Goal: Information Seeking & Learning: Learn about a topic

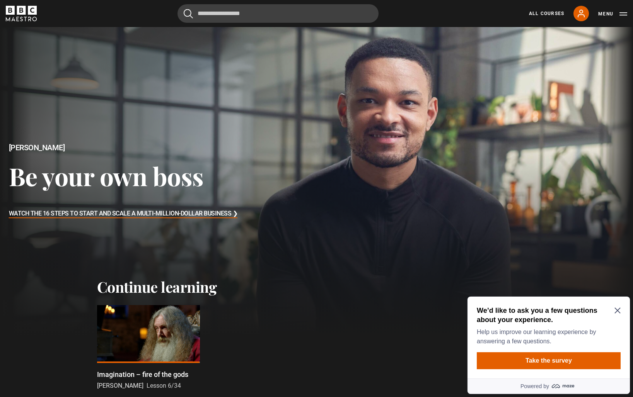
click at [616, 309] on icon "Close Maze Prompt" at bounding box center [617, 311] width 6 height 6
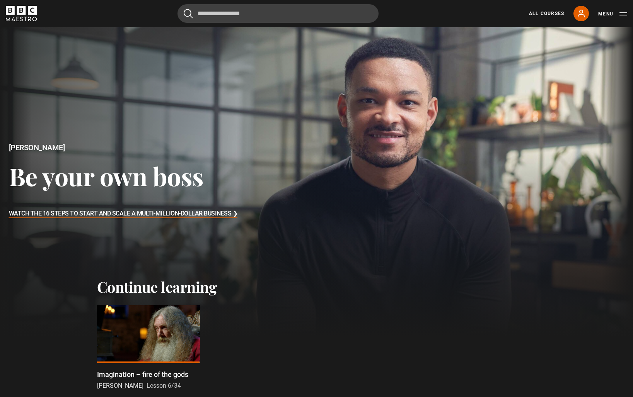
click at [166, 316] on div at bounding box center [148, 334] width 103 height 58
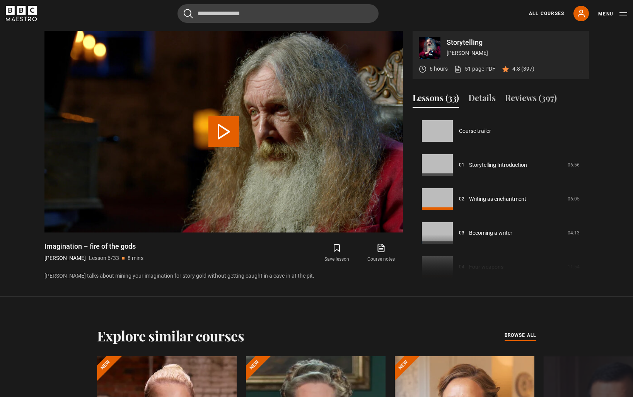
scroll to position [170, 0]
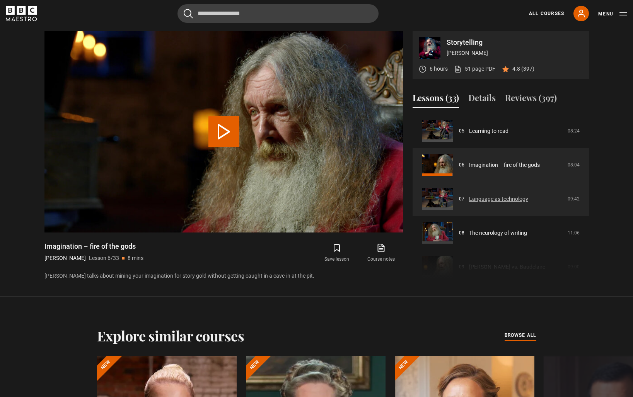
click at [502, 200] on link "Language as technology" at bounding box center [498, 199] width 59 height 8
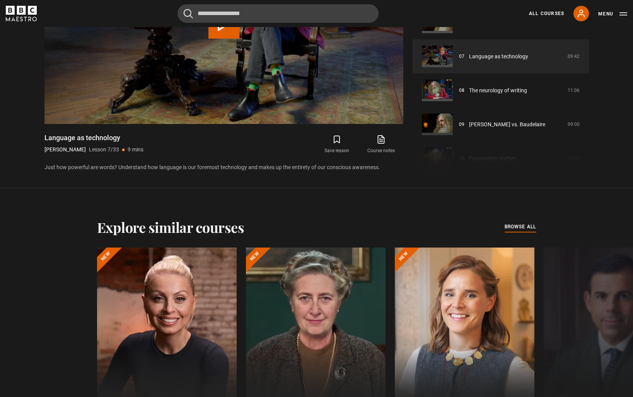
scroll to position [618, 0]
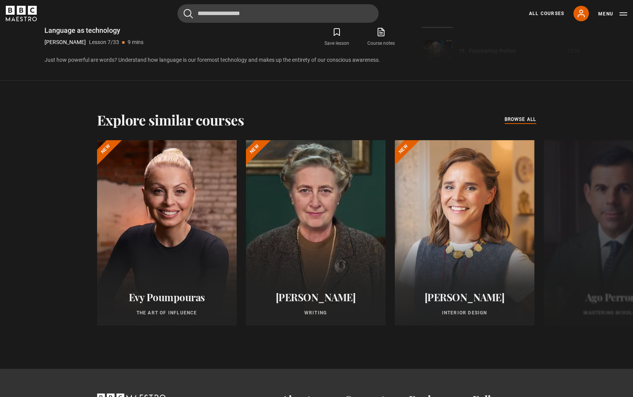
click at [520, 121] on span "browse all" at bounding box center [521, 120] width 32 height 8
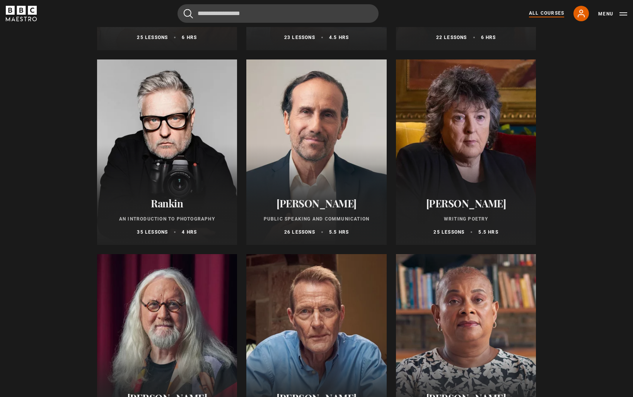
scroll to position [1595, 0]
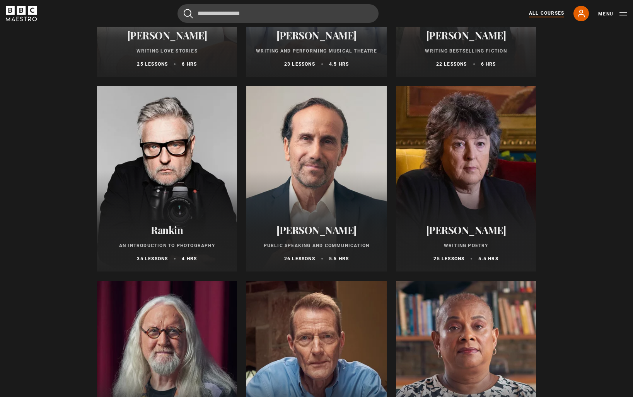
click at [191, 184] on div at bounding box center [167, 179] width 140 height 186
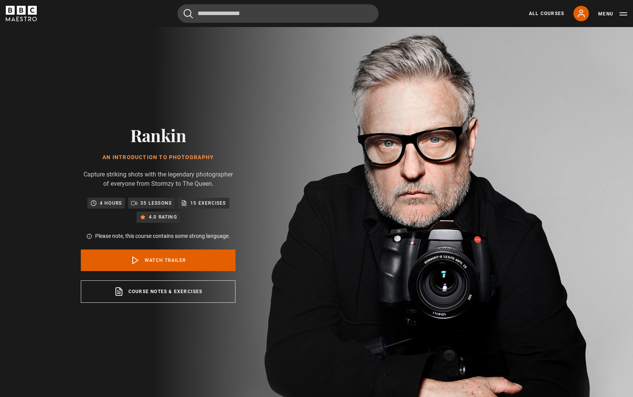
click at [147, 206] on p "35 lessons" at bounding box center [155, 204] width 31 height 8
click at [277, 179] on div "Rankin An Introduction to Photography Capture striking shots with the legendary…" at bounding box center [157, 214] width 247 height 374
click at [583, 15] on icon at bounding box center [581, 13] width 6 height 7
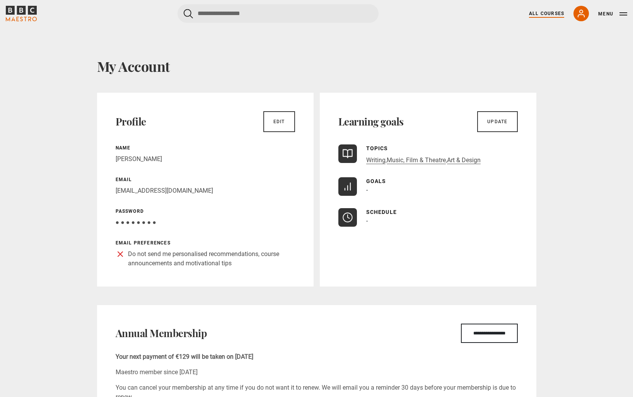
click at [535, 13] on link "All Courses" at bounding box center [546, 13] width 35 height 7
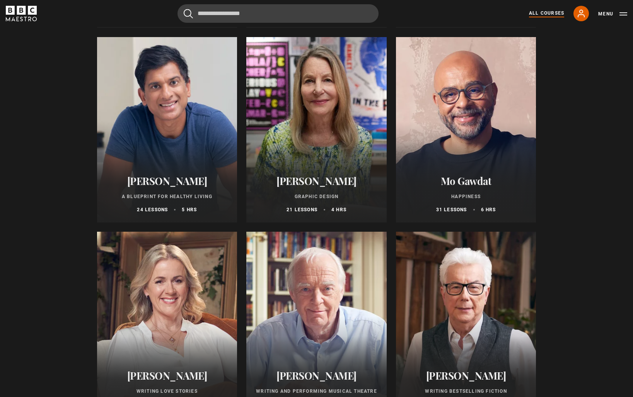
scroll to position [1493, 0]
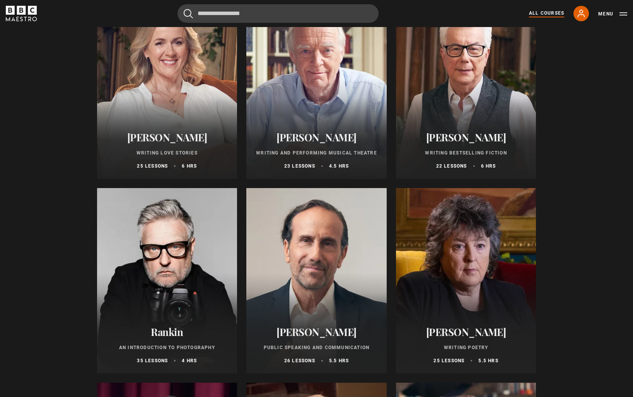
click at [158, 235] on div at bounding box center [167, 281] width 140 height 186
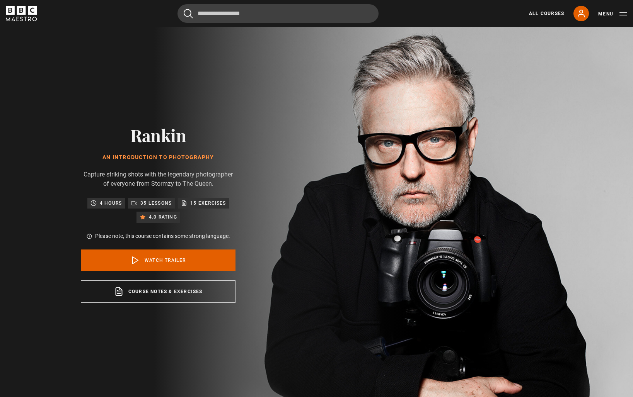
scroll to position [328, 0]
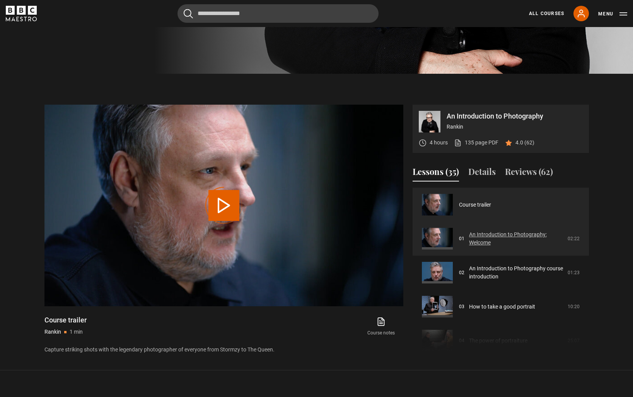
click at [488, 235] on link "An Introduction to Photography: Welcome" at bounding box center [516, 239] width 94 height 16
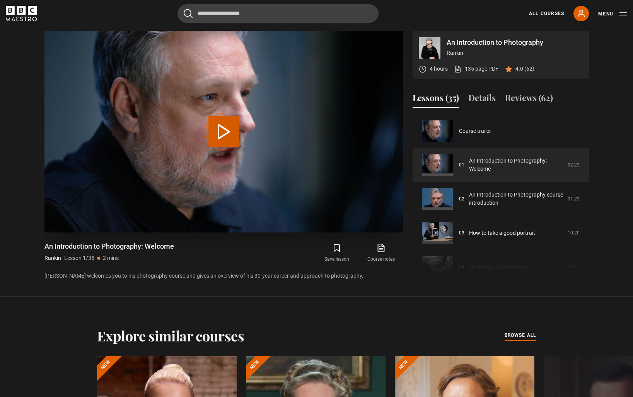
click at [225, 135] on div "Video Player is loading." at bounding box center [224, 132] width 39 height 39
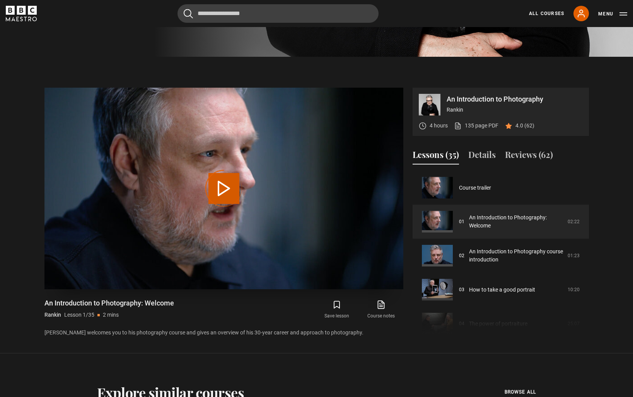
click at [228, 188] on div "Video Player is loading." at bounding box center [224, 188] width 39 height 39
click at [488, 217] on link "An Introduction to Photography: Welcome" at bounding box center [516, 222] width 94 height 16
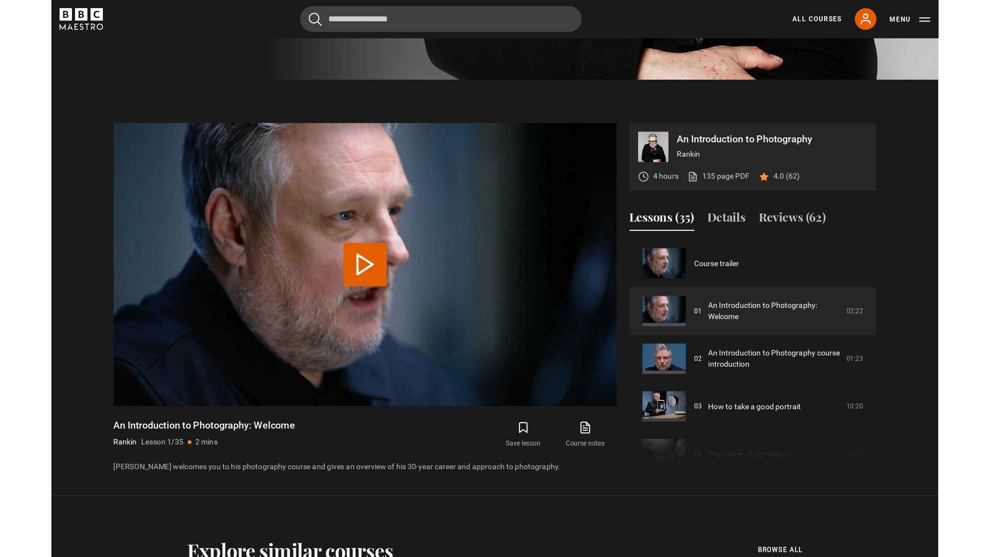
scroll to position [401, 0]
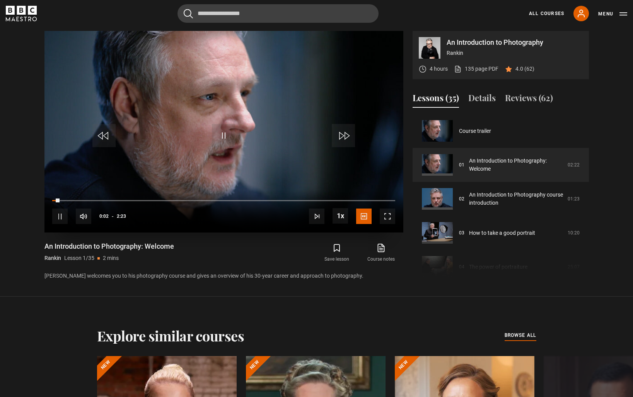
click at [385, 216] on span "Video Player" at bounding box center [387, 216] width 15 height 15
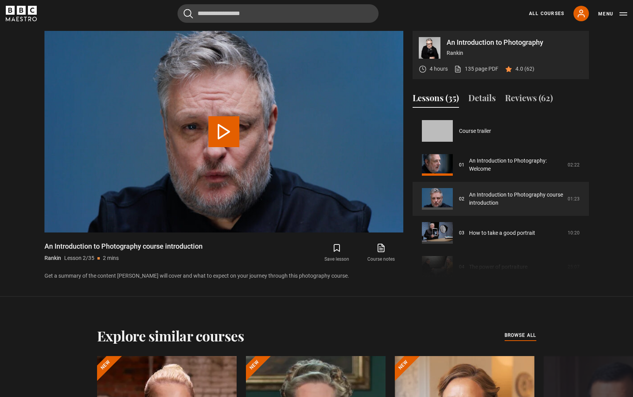
scroll to position [34, 0]
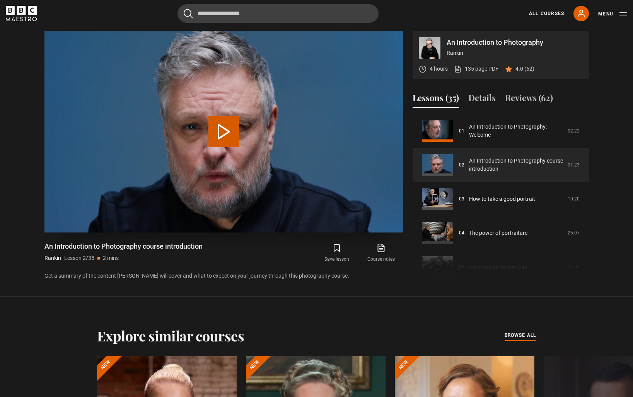
click at [225, 131] on button "Play Lesson An Introduction to Photography course introduction" at bounding box center [223, 131] width 31 height 31
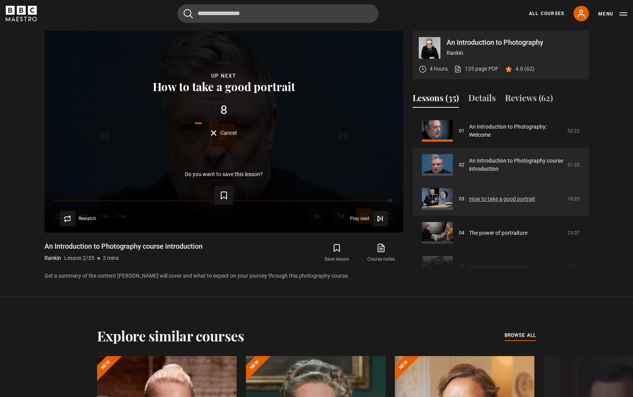
click at [504, 197] on link "How to take a good portrait" at bounding box center [502, 199] width 66 height 8
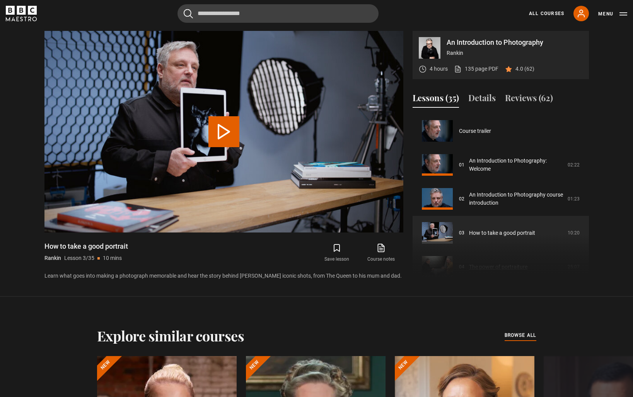
scroll to position [68, 0]
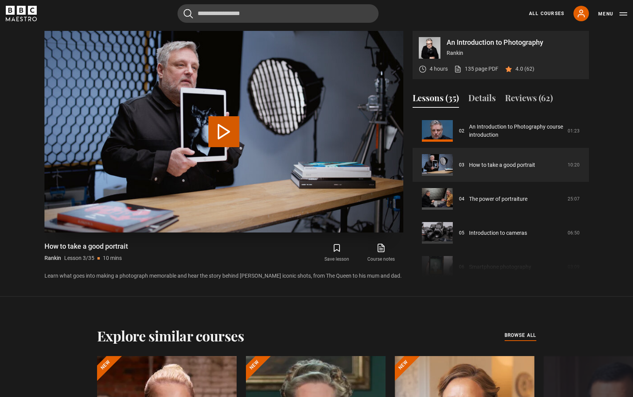
click at [229, 135] on button "Play Lesson How to take a good portrait" at bounding box center [223, 131] width 31 height 31
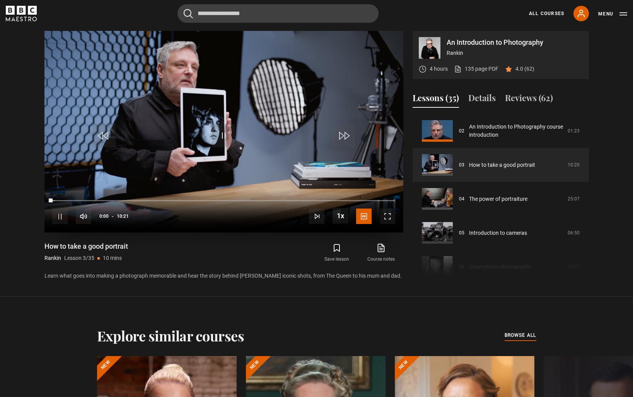
click at [389, 216] on span "Video Player" at bounding box center [387, 216] width 15 height 15
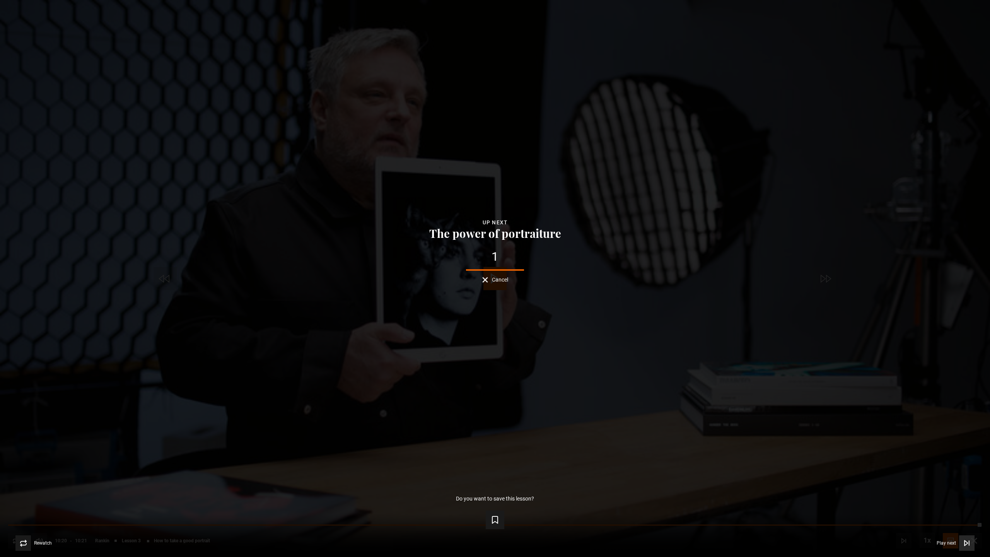
click at [633, 397] on span "Play next" at bounding box center [946, 543] width 19 height 5
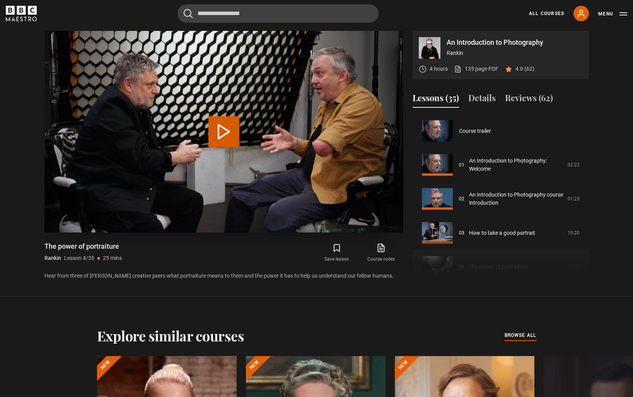
scroll to position [102, 0]
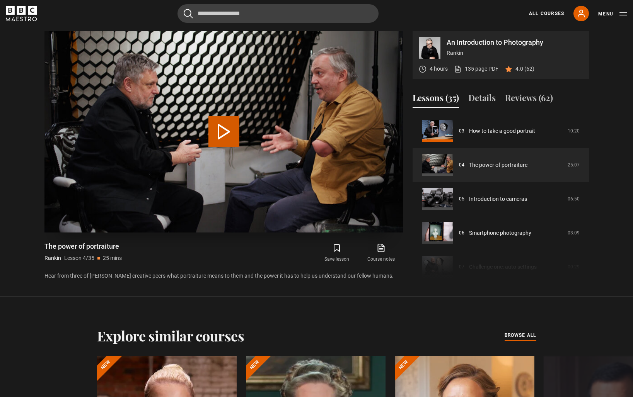
click at [223, 132] on button "Play Lesson The power of portraiture" at bounding box center [223, 131] width 31 height 31
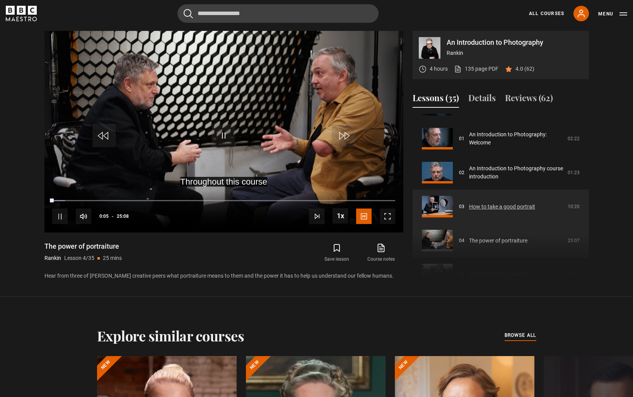
scroll to position [41, 0]
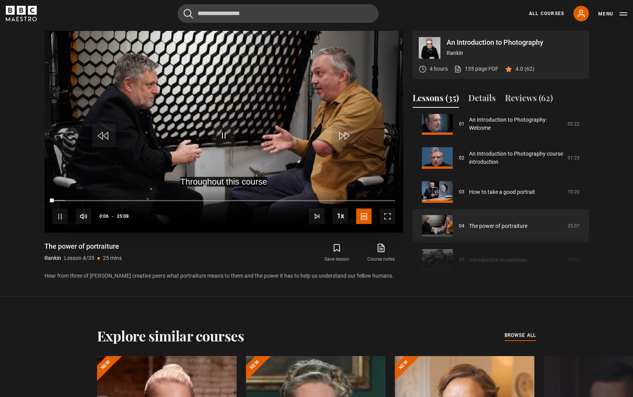
click at [386, 218] on span "Video Player" at bounding box center [387, 216] width 15 height 15
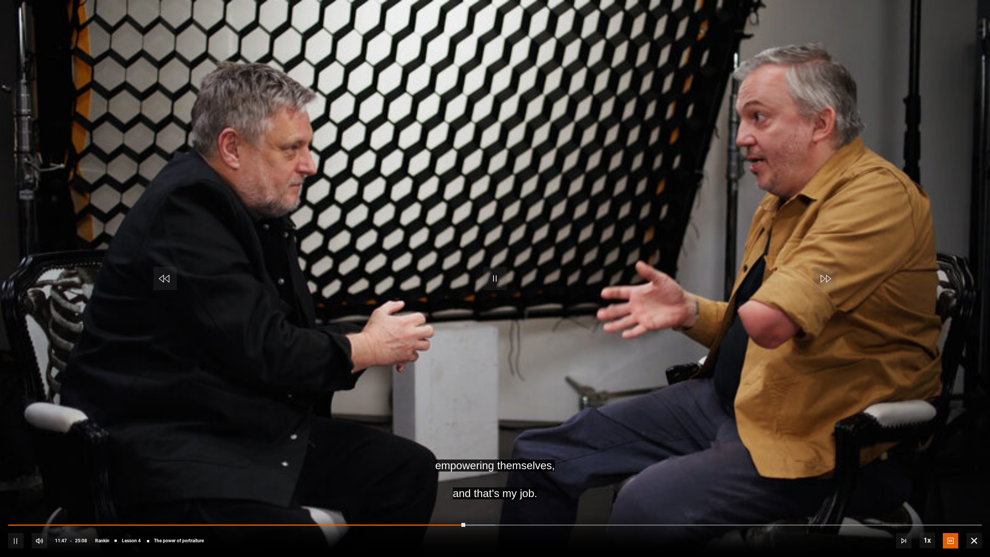
click at [501, 355] on video "Video Player" at bounding box center [495, 278] width 990 height 557
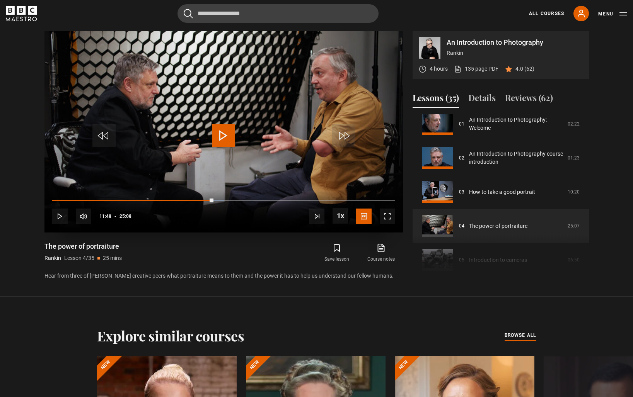
click at [220, 138] on span "Video Player" at bounding box center [223, 135] width 23 height 23
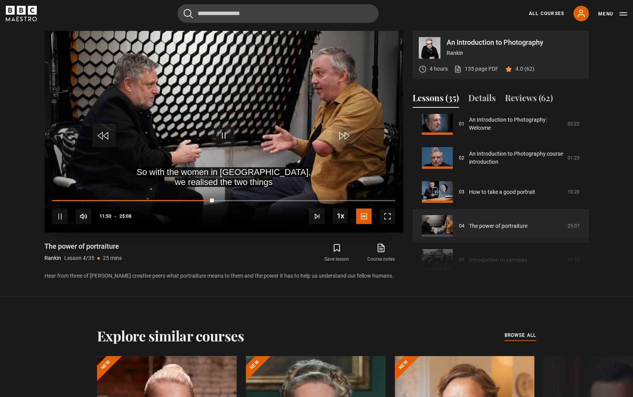
click at [388, 215] on span "Video Player" at bounding box center [387, 216] width 15 height 15
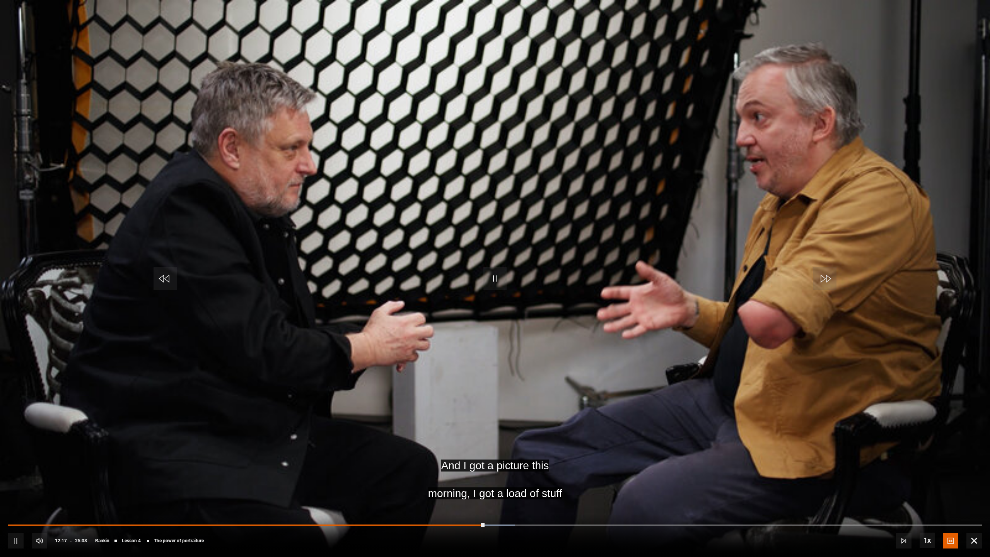
click at [633, 132] on video "Video Player" at bounding box center [495, 278] width 990 height 557
